Goal: Task Accomplishment & Management: Use online tool/utility

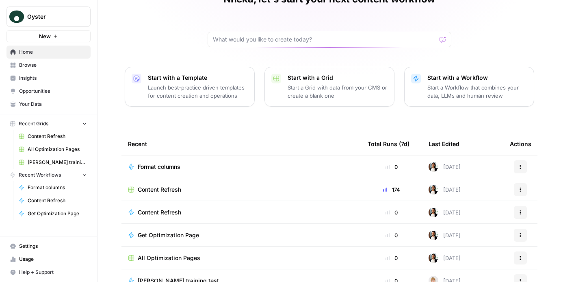
scroll to position [92, 0]
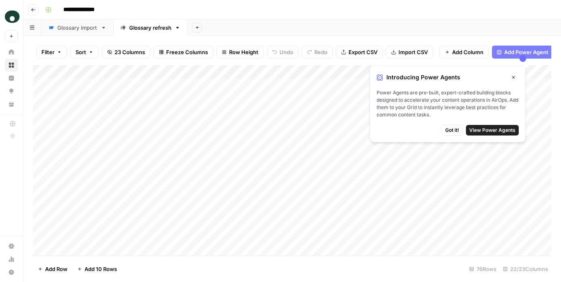
click at [515, 75] on icon "button" at bounding box center [513, 77] width 5 height 5
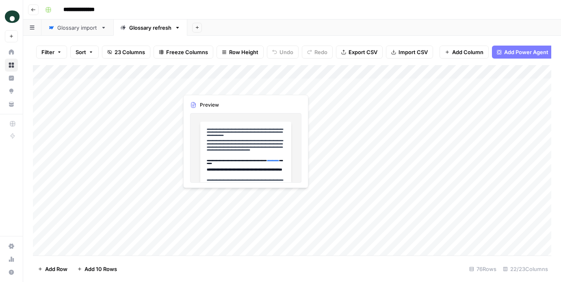
click at [200, 90] on div "Add Column" at bounding box center [292, 160] width 519 height 190
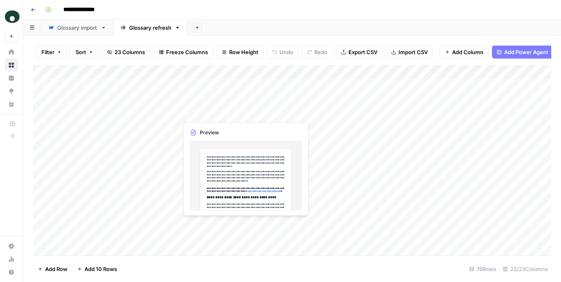
click at [226, 95] on div "Add Column" at bounding box center [292, 160] width 519 height 190
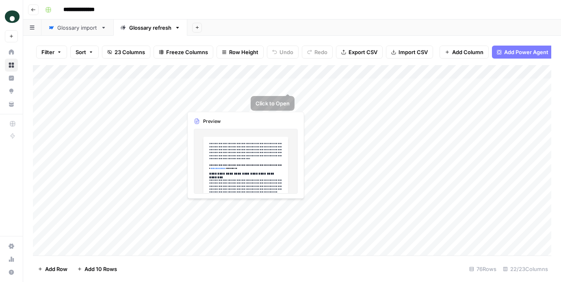
click at [262, 95] on div "Add Column" at bounding box center [292, 160] width 519 height 190
click at [261, 95] on div "Add Column" at bounding box center [292, 160] width 519 height 190
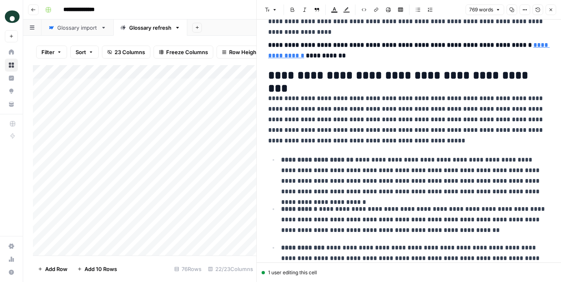
scroll to position [61, 0]
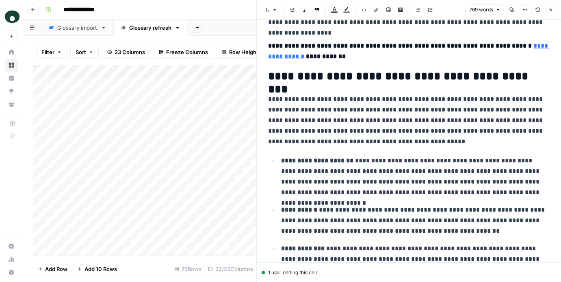
click at [213, 109] on div "Add Column" at bounding box center [145, 160] width 224 height 190
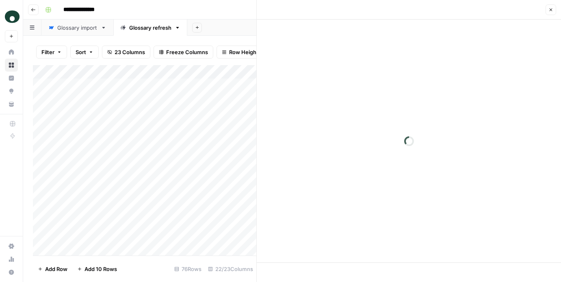
click at [213, 109] on div at bounding box center [237, 112] width 118 height 15
